Goal: Navigation & Orientation: Find specific page/section

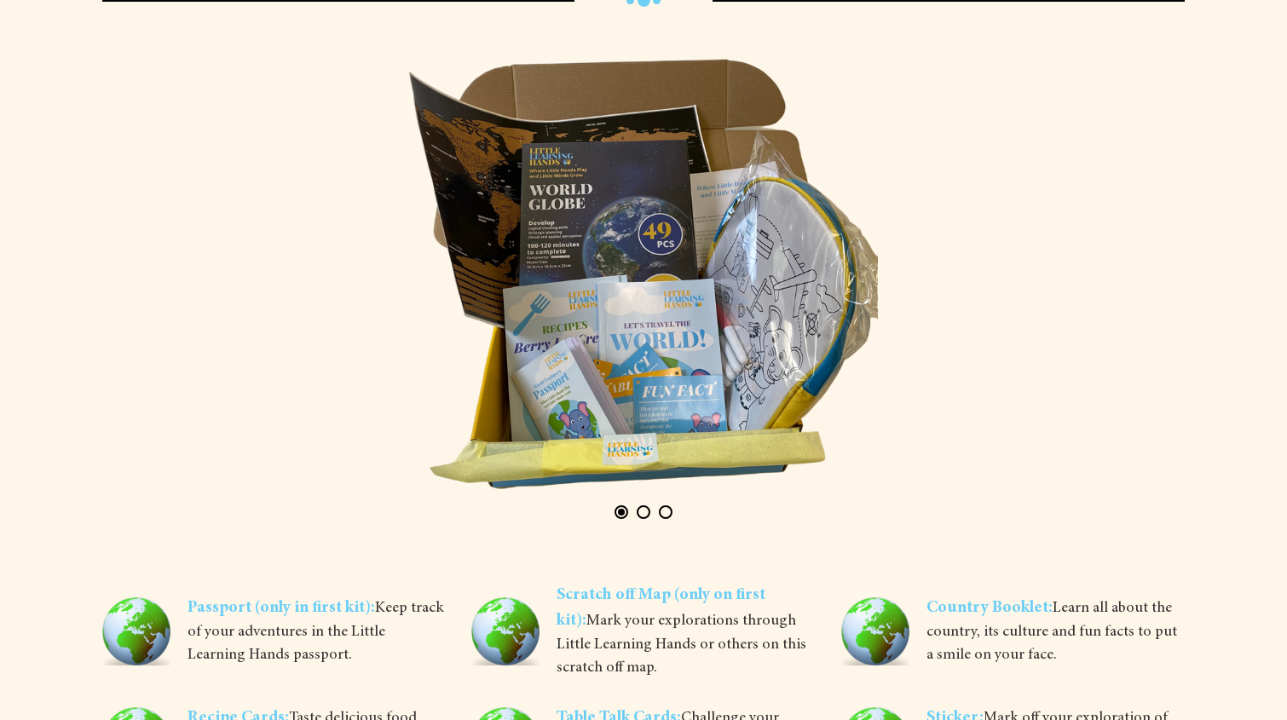
scroll to position [3057, 0]
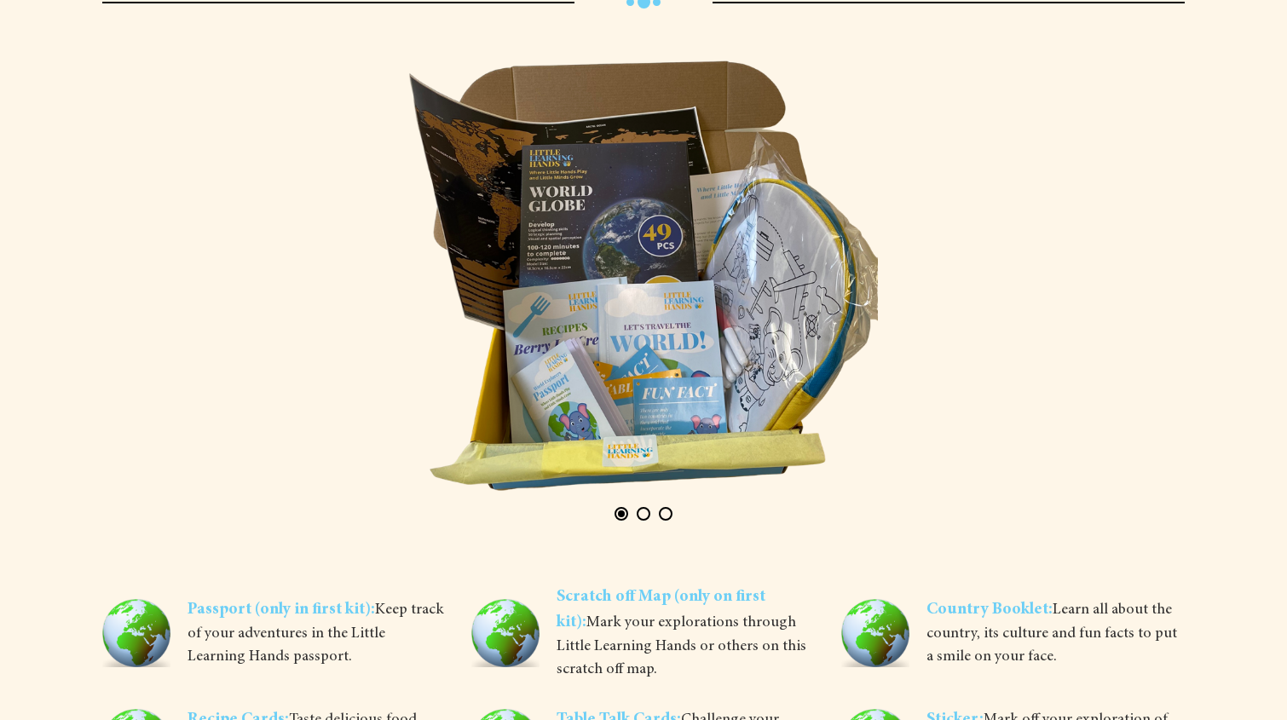
click at [643, 516] on button "Page 2" at bounding box center [644, 514] width 14 height 14
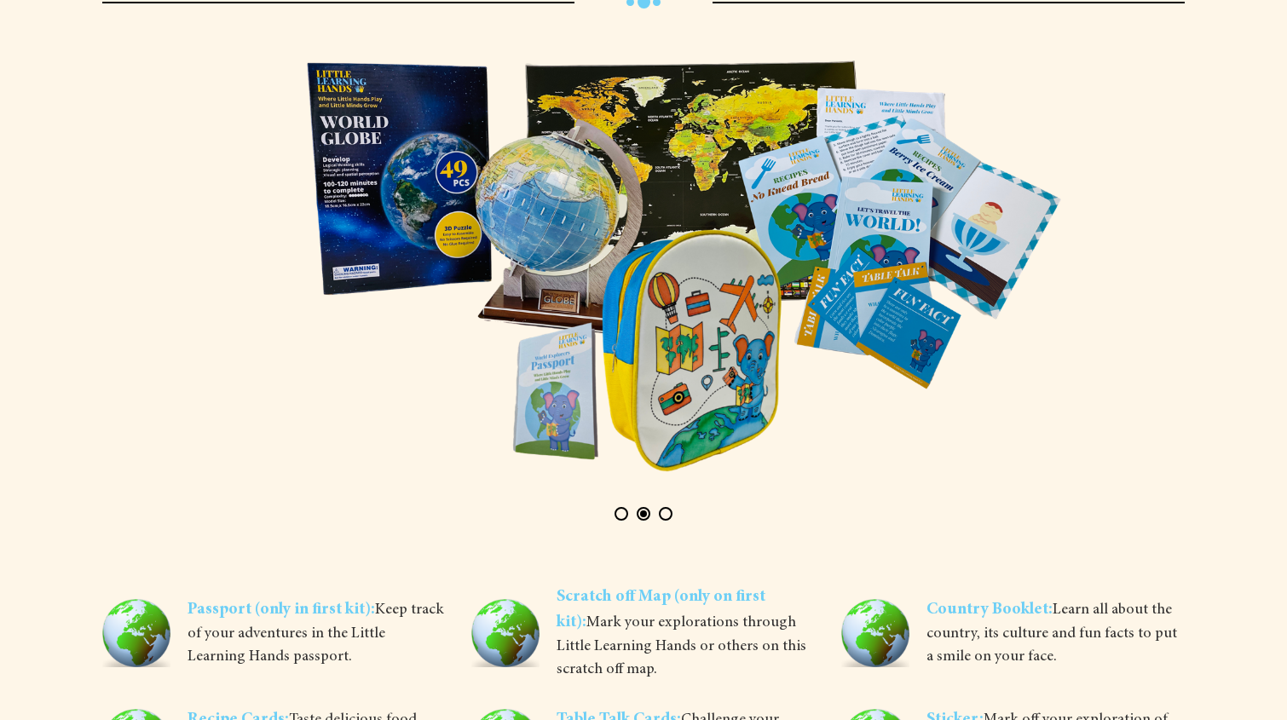
scroll to position [0, 1099]
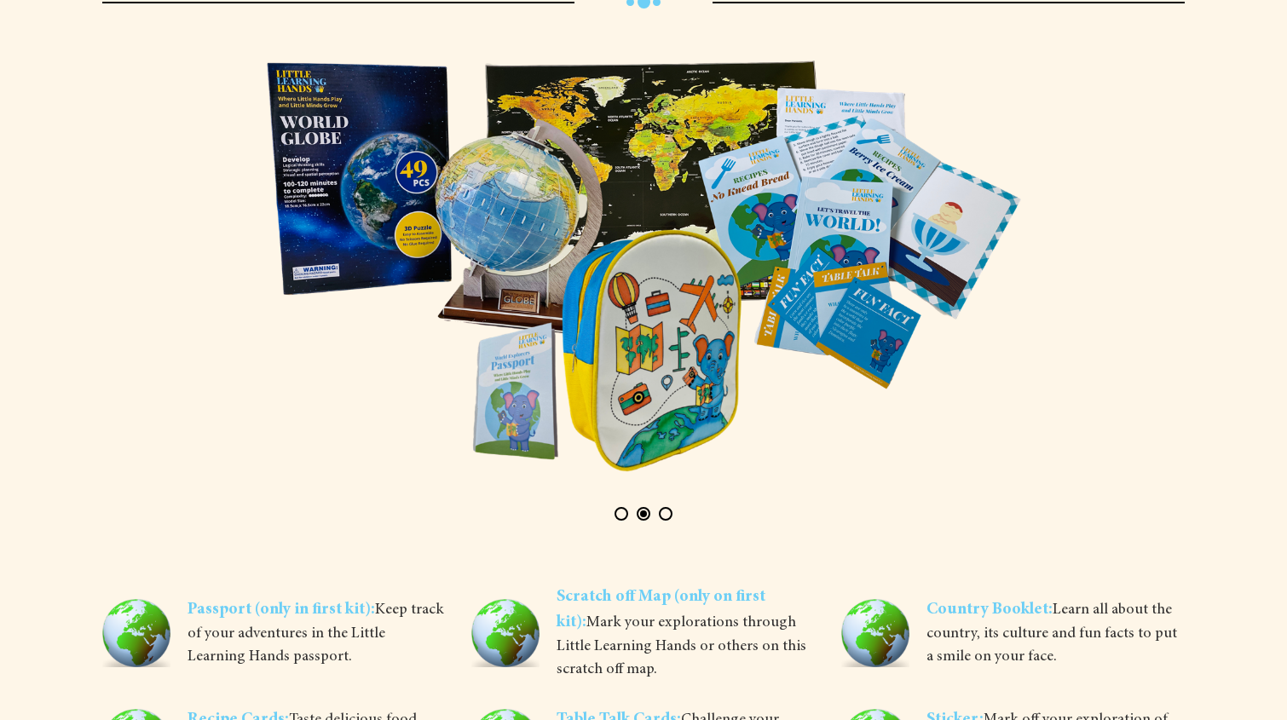
click at [663, 511] on button "Page 3" at bounding box center [666, 514] width 14 height 14
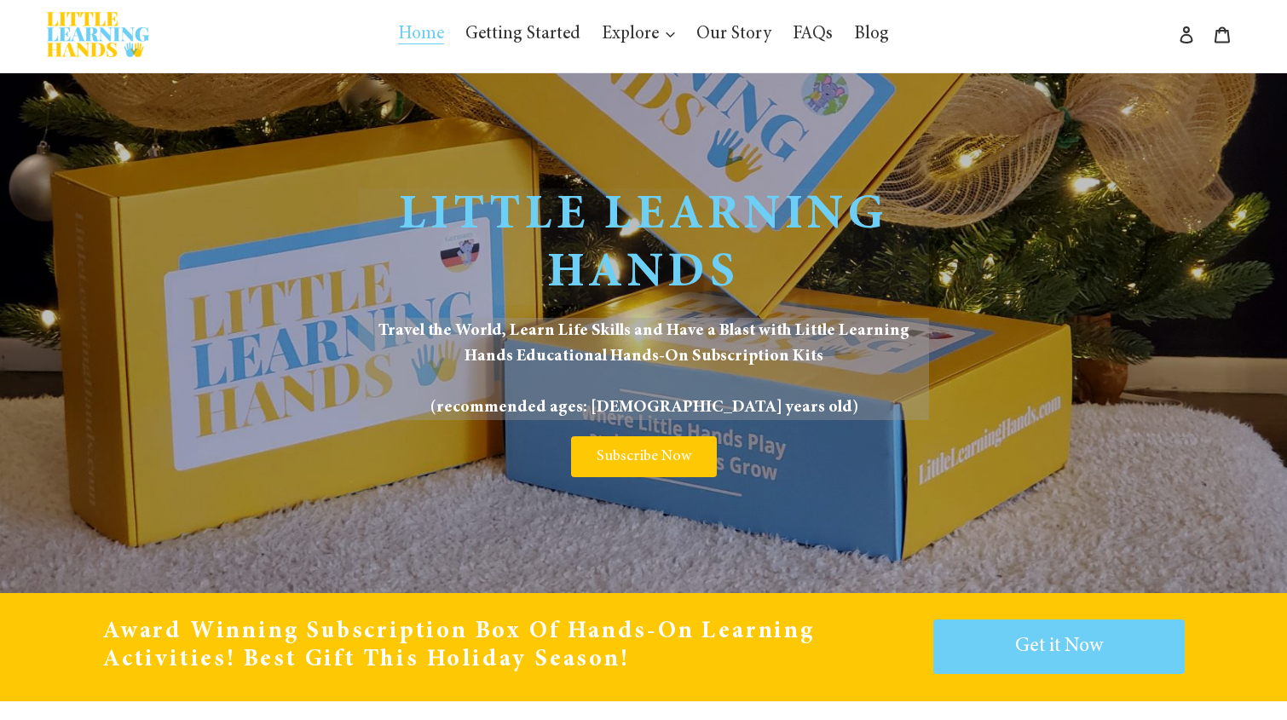
scroll to position [0, 0]
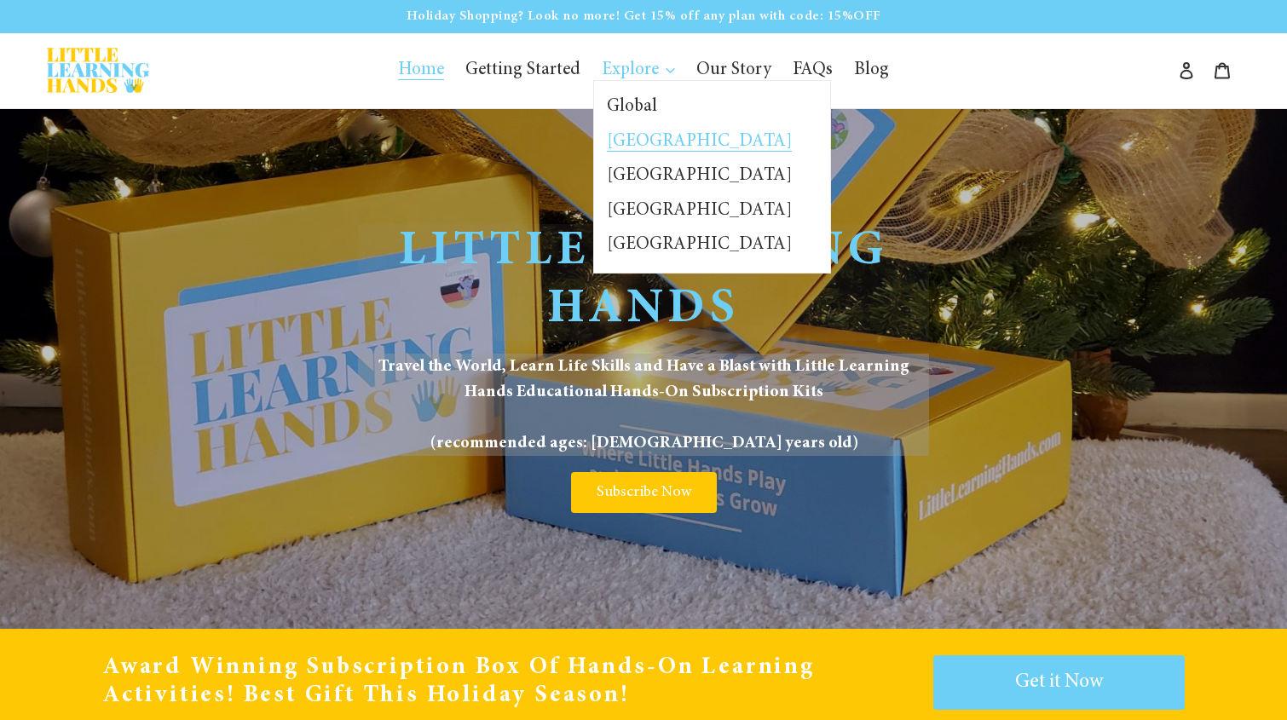
click at [645, 141] on span "[GEOGRAPHIC_DATA]" at bounding box center [699, 142] width 185 height 19
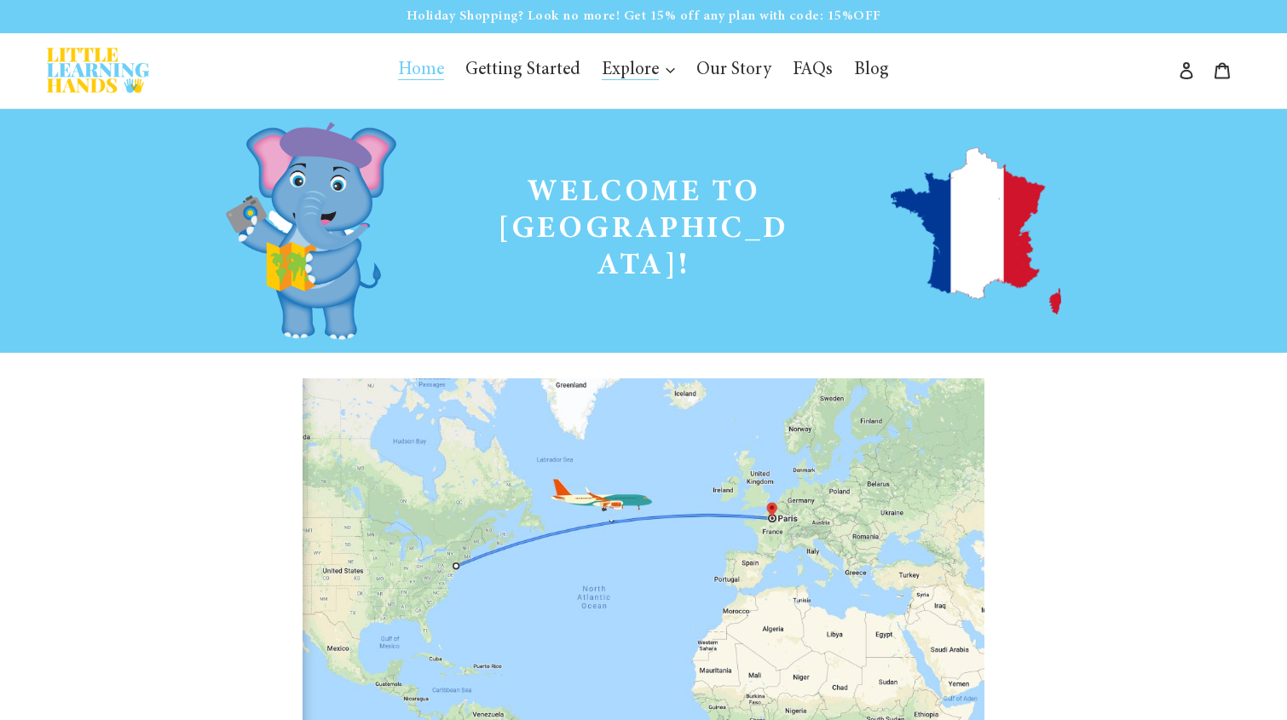
click at [425, 71] on span "Home" at bounding box center [421, 70] width 46 height 19
